Goal: Task Accomplishment & Management: Use online tool/utility

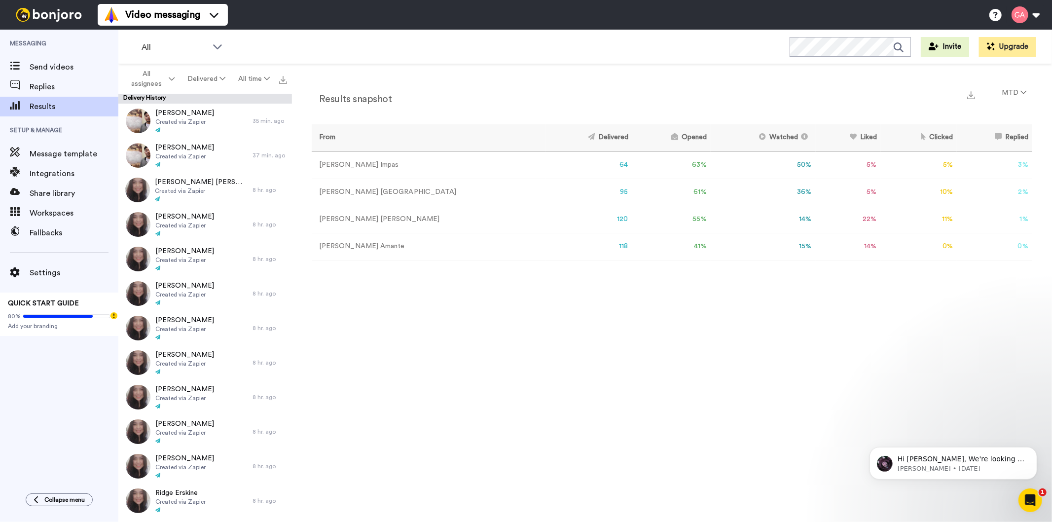
click at [839, 244] on td "14 %" at bounding box center [848, 246] width 65 height 27
click at [561, 408] on div "Results snapshot MTD From Delivered Opened Watched Liked Clicked Replied Failed…" at bounding box center [672, 295] width 760 height 463
click at [48, 67] on span "Send videos" at bounding box center [74, 67] width 89 height 12
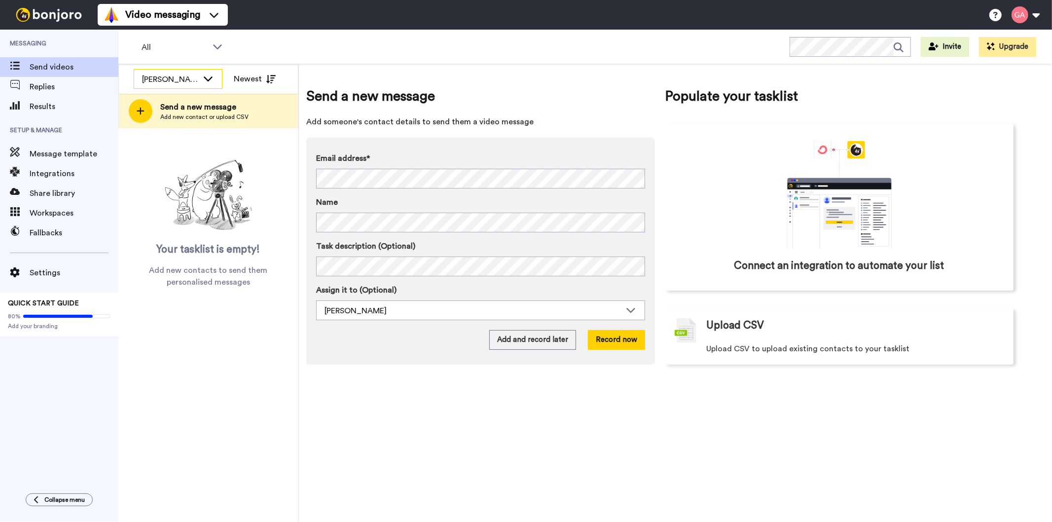
click at [184, 80] on div "Gilda Amante" at bounding box center [170, 79] width 56 height 12
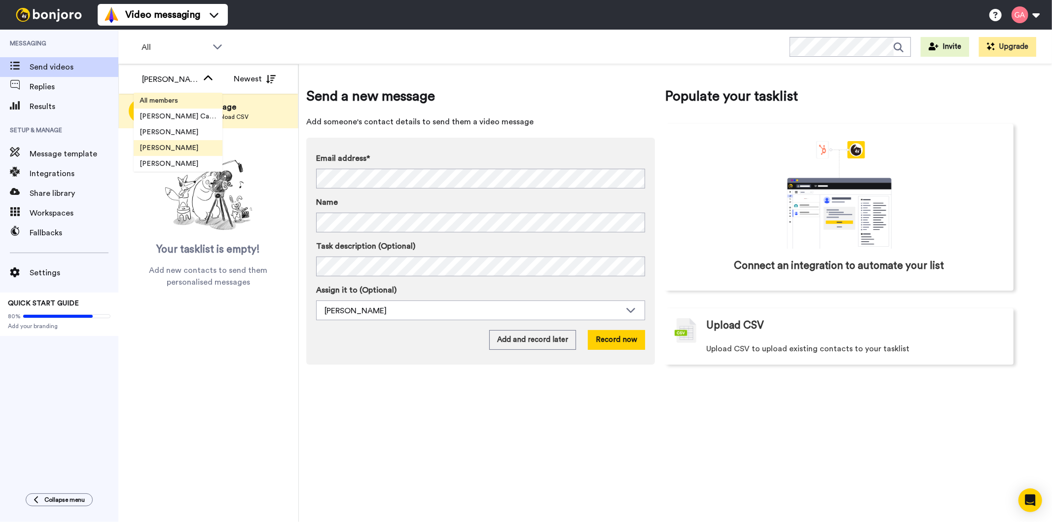
click at [177, 96] on span "All members" at bounding box center [159, 101] width 50 height 10
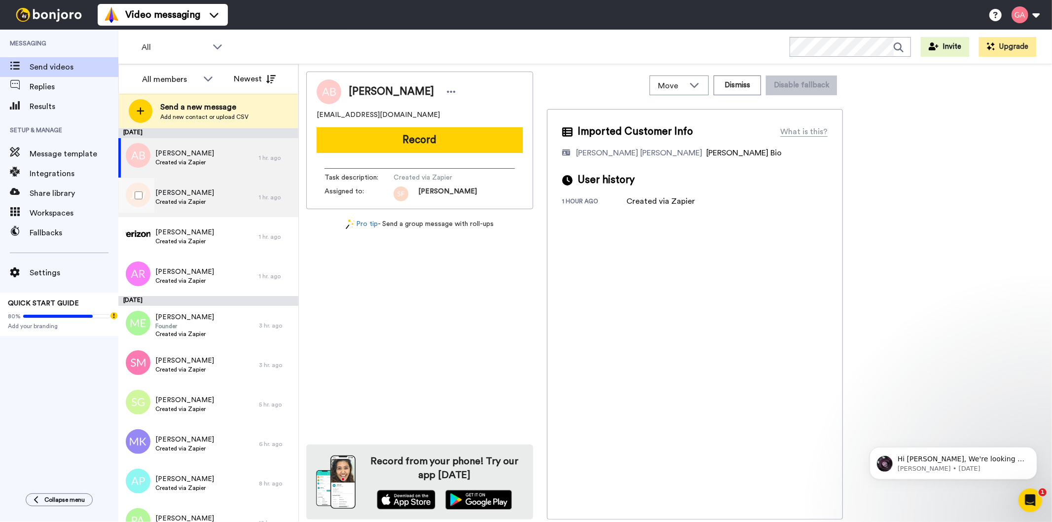
click at [185, 194] on span "J Wall" at bounding box center [184, 193] width 59 height 10
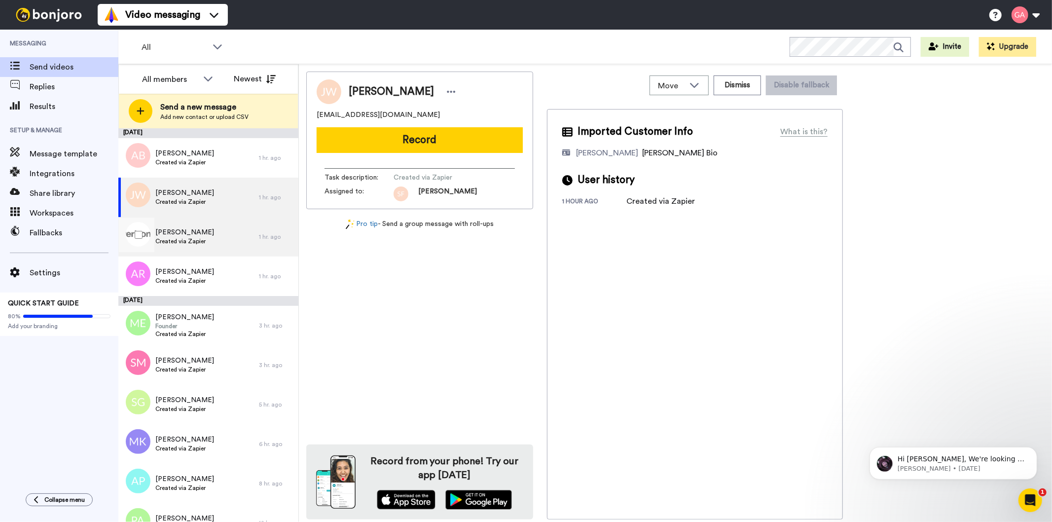
click at [175, 239] on span "Created via Zapier" at bounding box center [184, 241] width 59 height 8
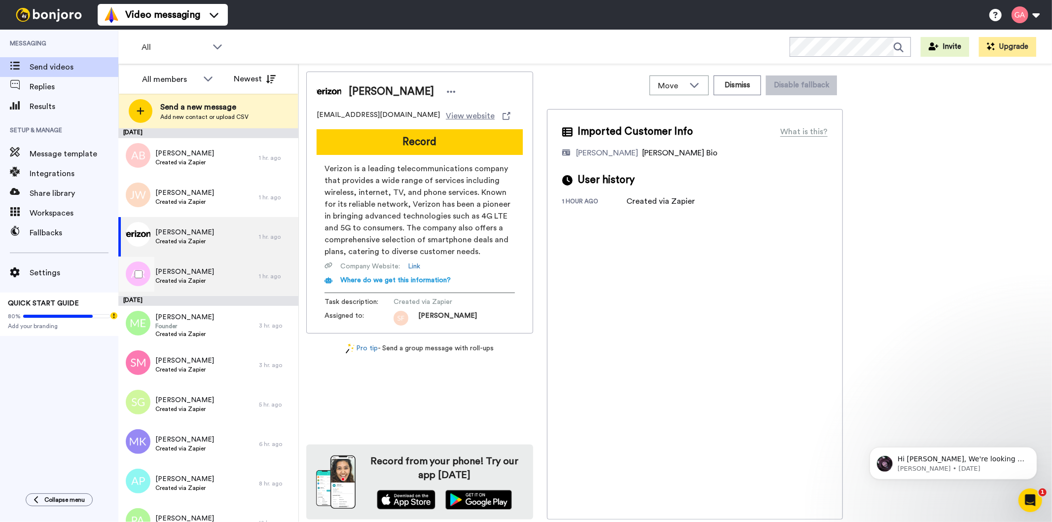
click at [176, 280] on span "Created via Zapier" at bounding box center [184, 281] width 59 height 8
